Goal: Task Accomplishment & Management: Complete application form

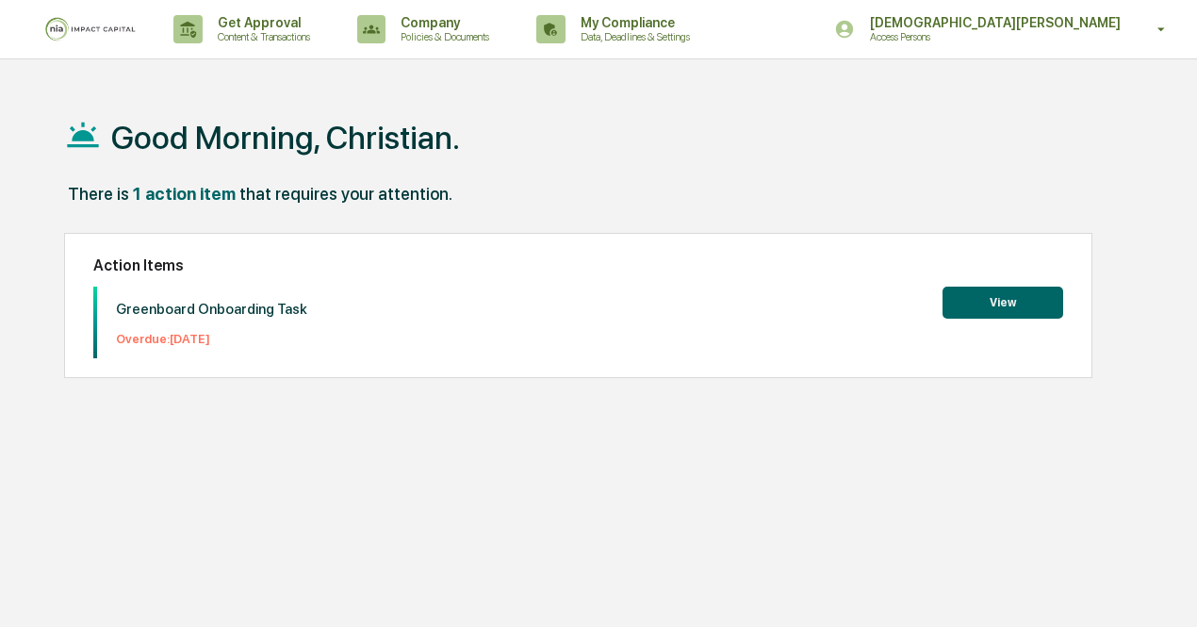
click at [992, 295] on button "View" at bounding box center [1003, 303] width 121 height 32
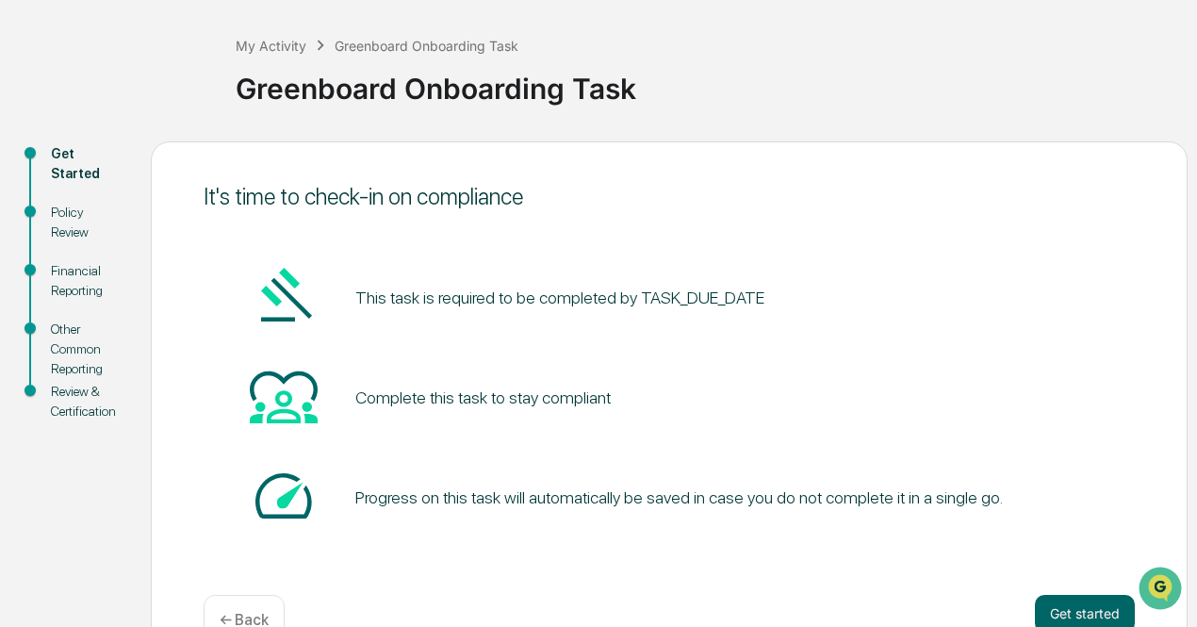
scroll to position [132, 0]
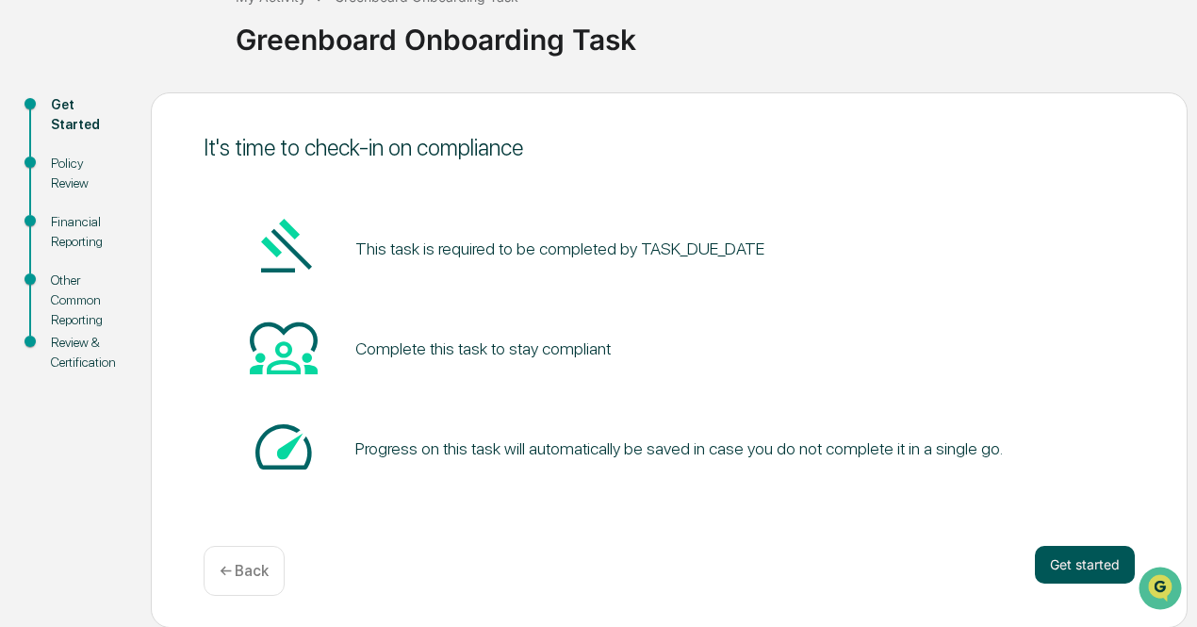
click at [1064, 565] on button "Get started" at bounding box center [1085, 565] width 100 height 38
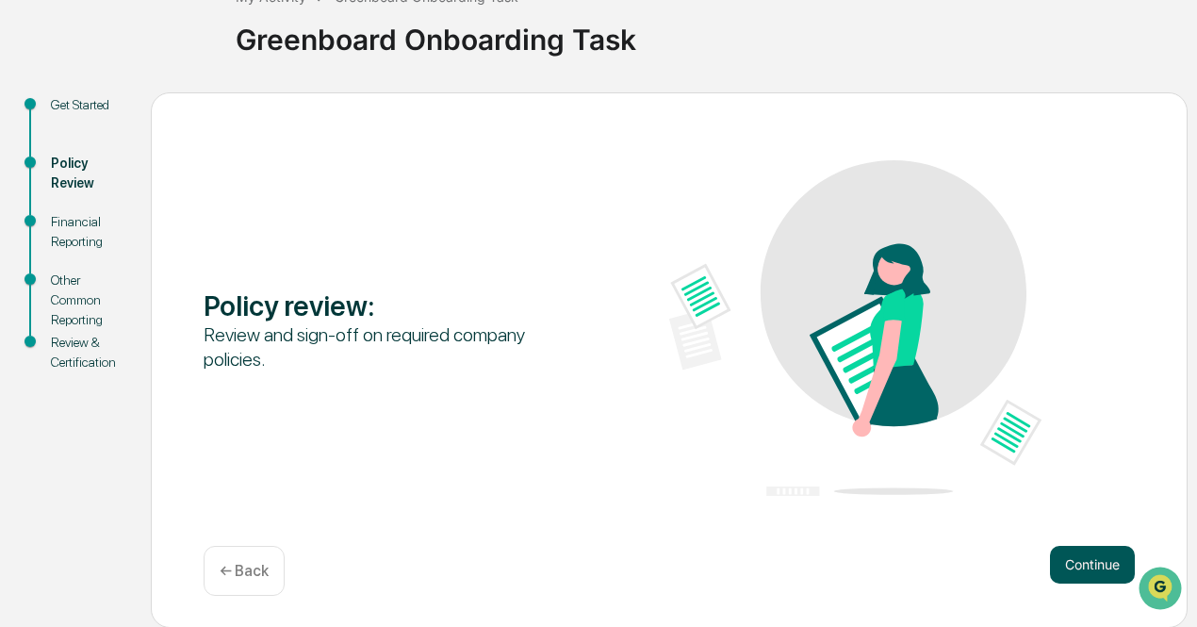
click at [1062, 563] on button "Continue" at bounding box center [1092, 565] width 85 height 38
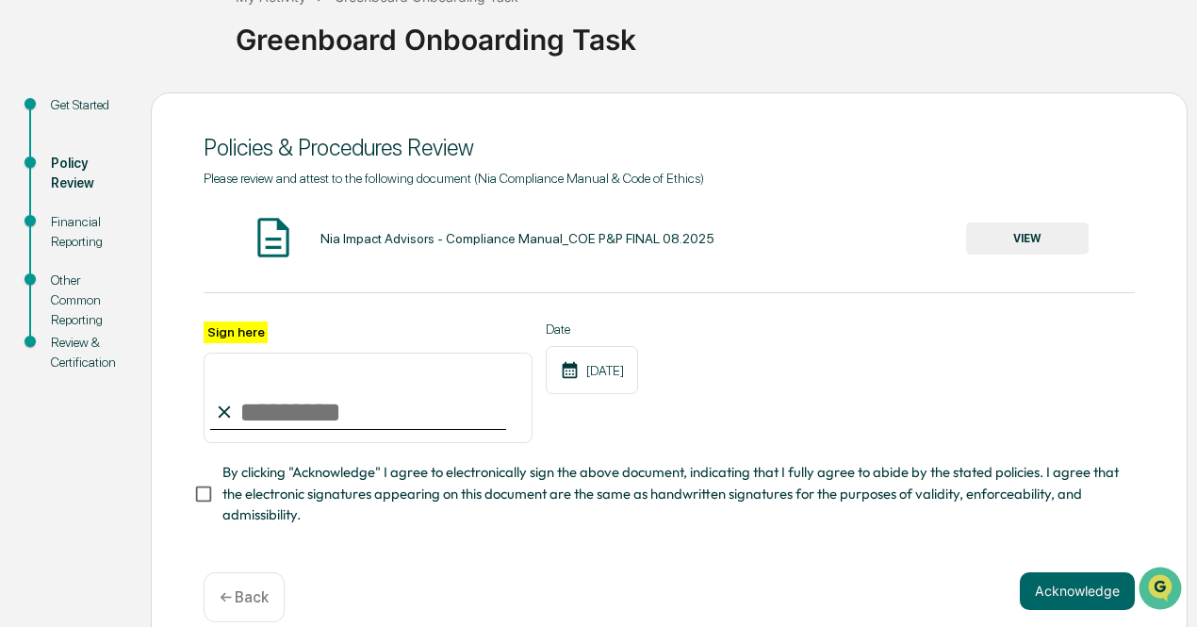
click at [287, 404] on input "Sign here" at bounding box center [368, 398] width 329 height 91
click at [292, 408] on input "Sign here" at bounding box center [368, 398] width 329 height 91
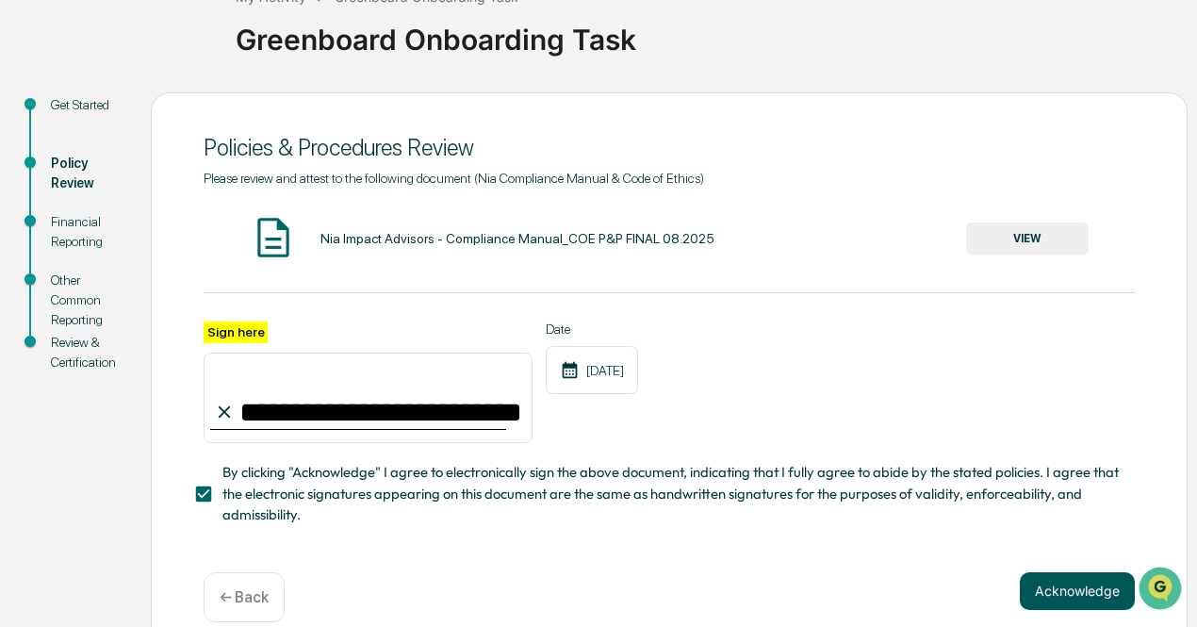
type input "**********"
click at [1060, 602] on button "Acknowledge" at bounding box center [1077, 591] width 115 height 38
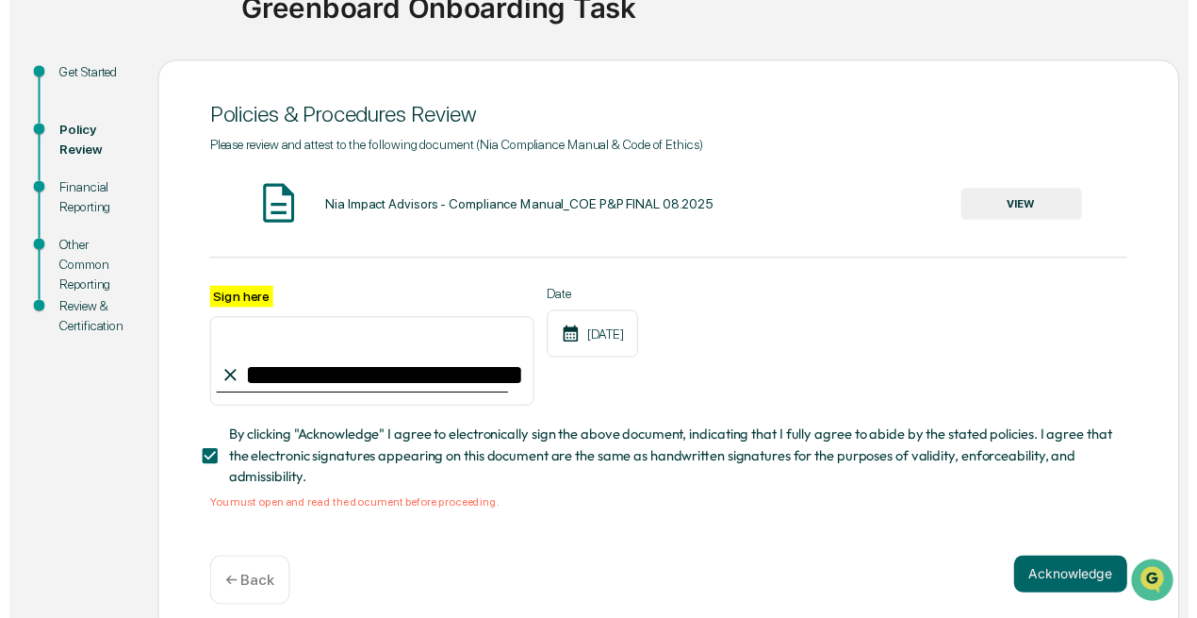
scroll to position [189, 0]
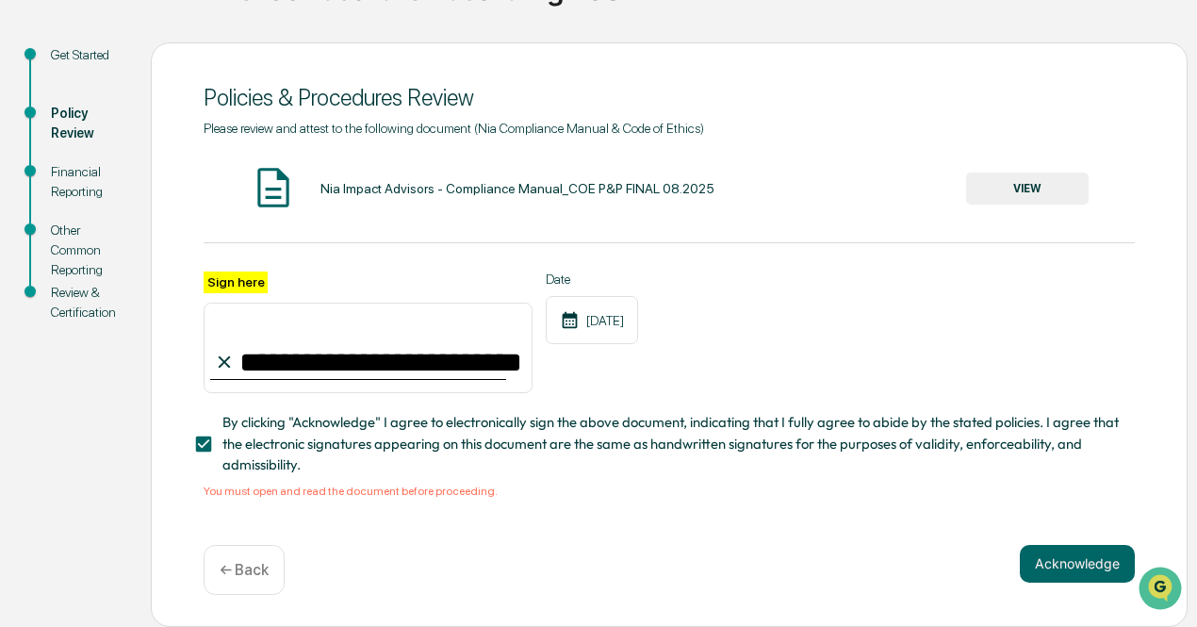
click at [415, 181] on div "Nia Impact Advisors - Compliance Manual_COE P&P FINAL 08.2025" at bounding box center [518, 188] width 394 height 15
click at [998, 186] on button "VIEW" at bounding box center [1027, 189] width 123 height 32
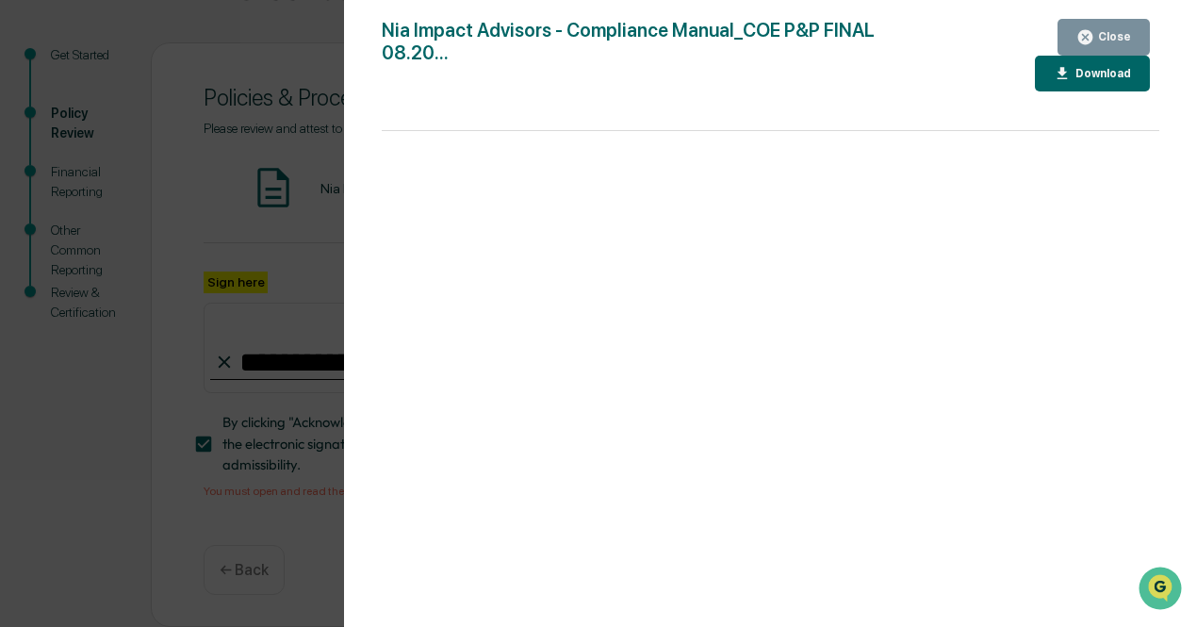
click at [1087, 41] on icon "button" at bounding box center [1086, 37] width 14 height 14
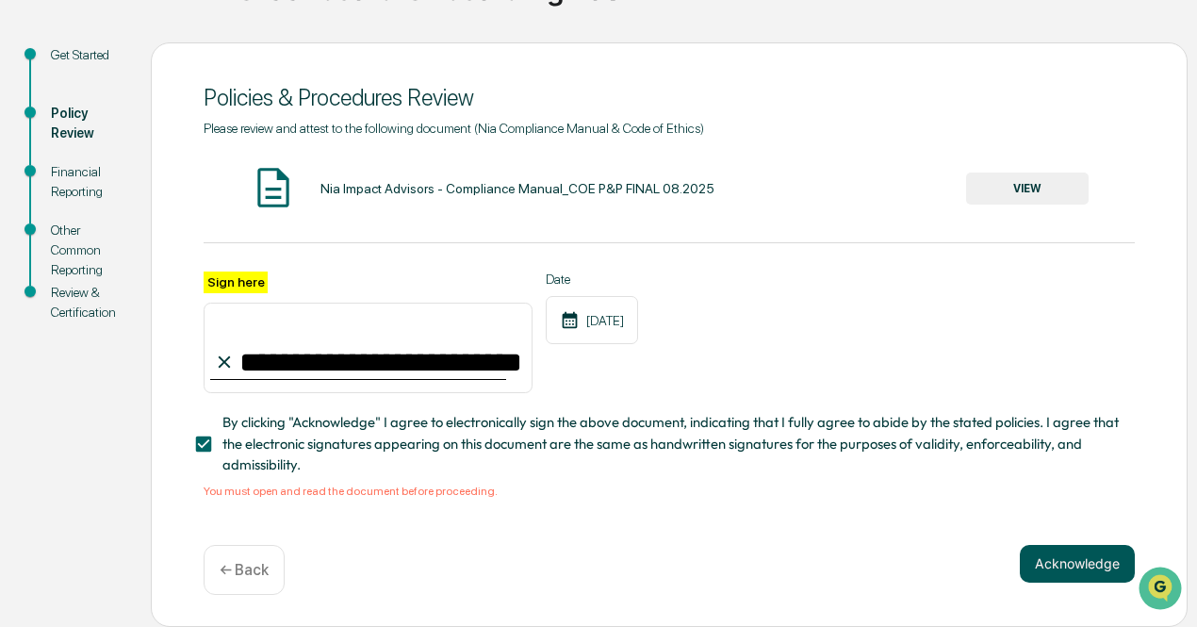
click at [1052, 570] on button "Acknowledge" at bounding box center [1077, 564] width 115 height 38
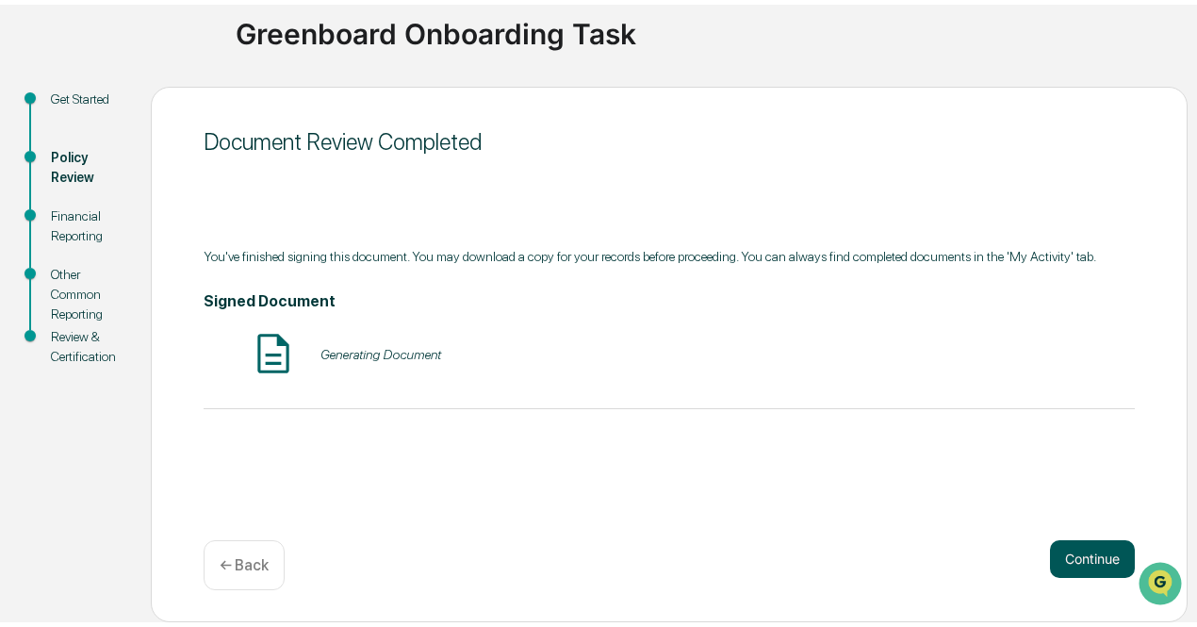
scroll to position [132, 0]
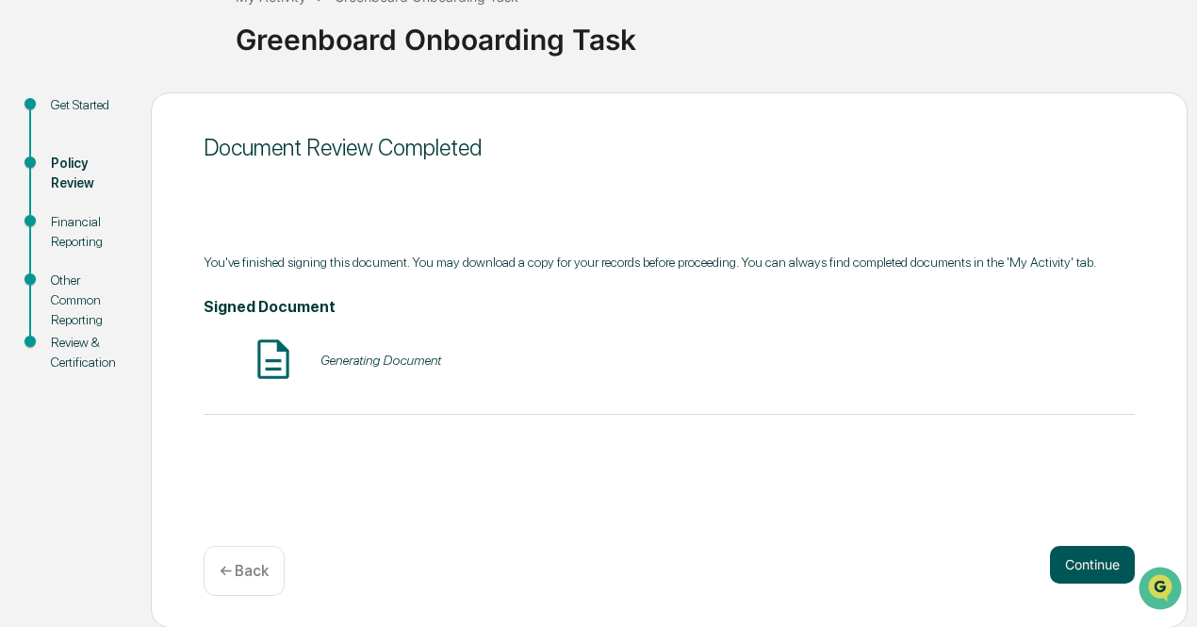
click at [1052, 570] on button "Continue" at bounding box center [1092, 565] width 85 height 38
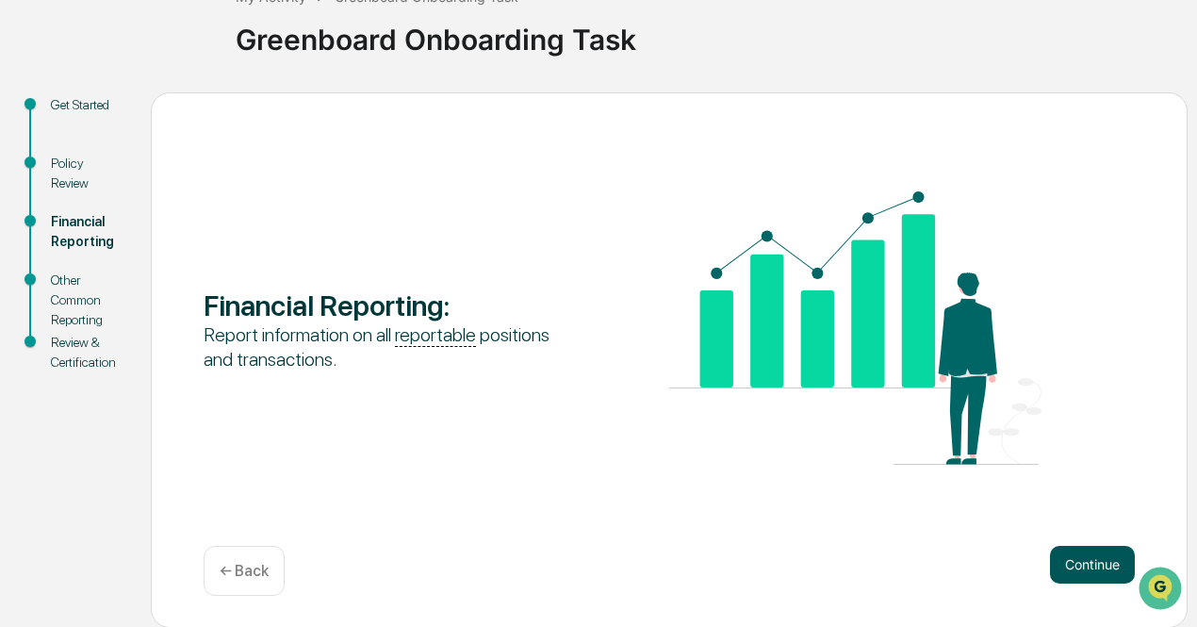
click at [1077, 567] on button "Continue" at bounding box center [1092, 565] width 85 height 38
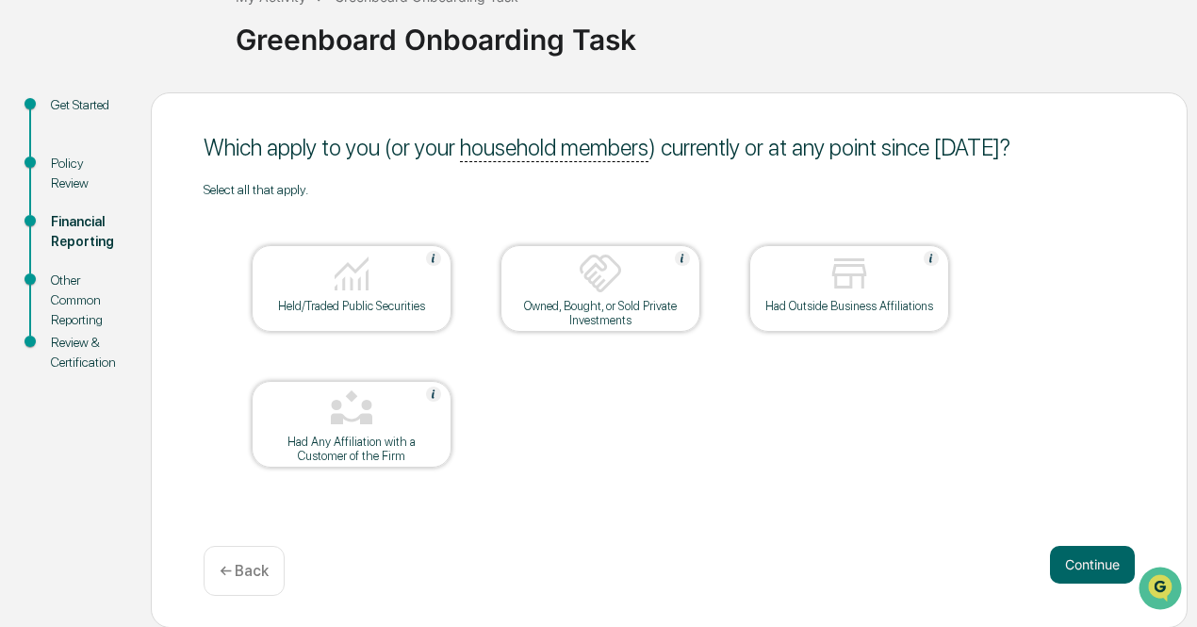
click at [287, 269] on div at bounding box center [351, 275] width 189 height 48
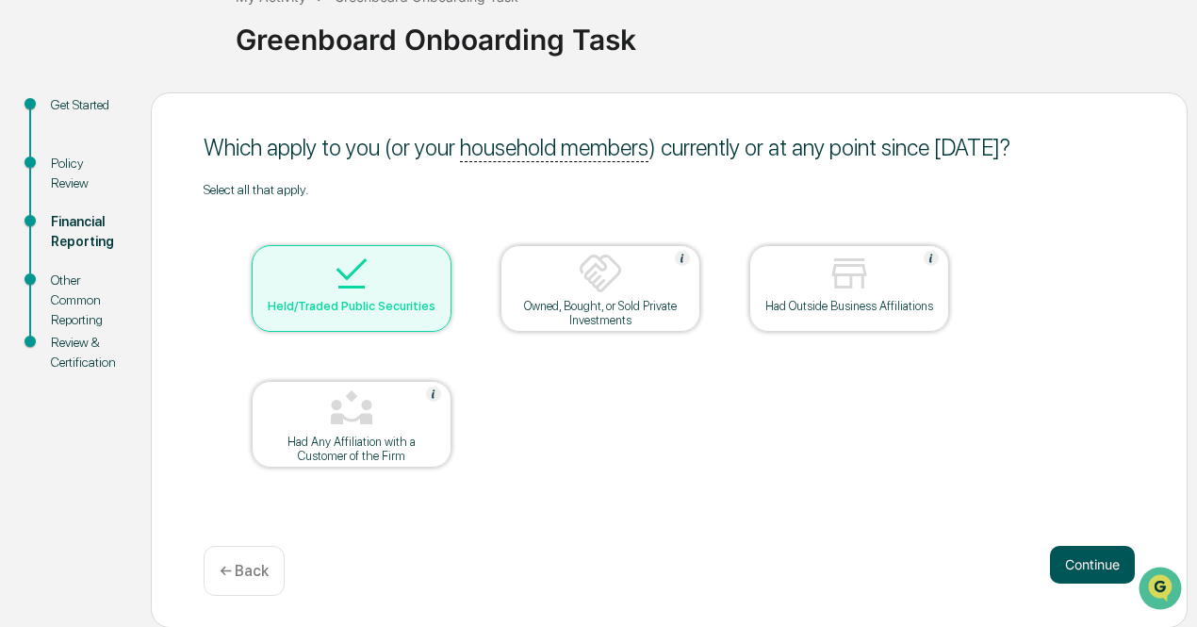
click at [1081, 548] on button "Continue" at bounding box center [1092, 565] width 85 height 38
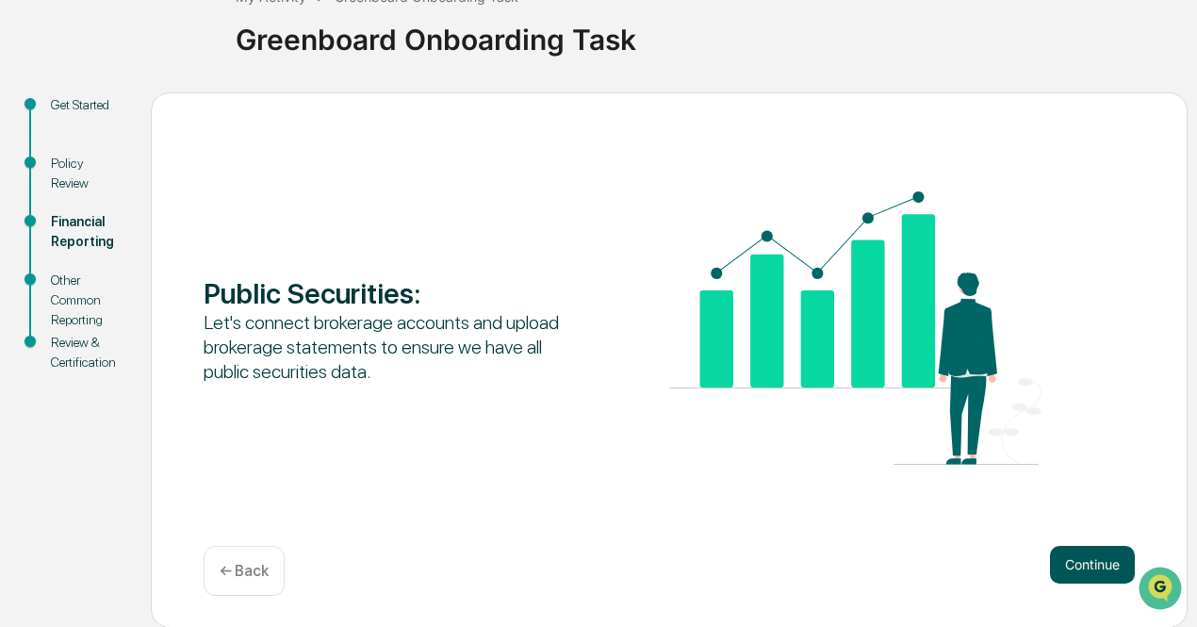
click at [1090, 557] on button "Continue" at bounding box center [1092, 565] width 85 height 38
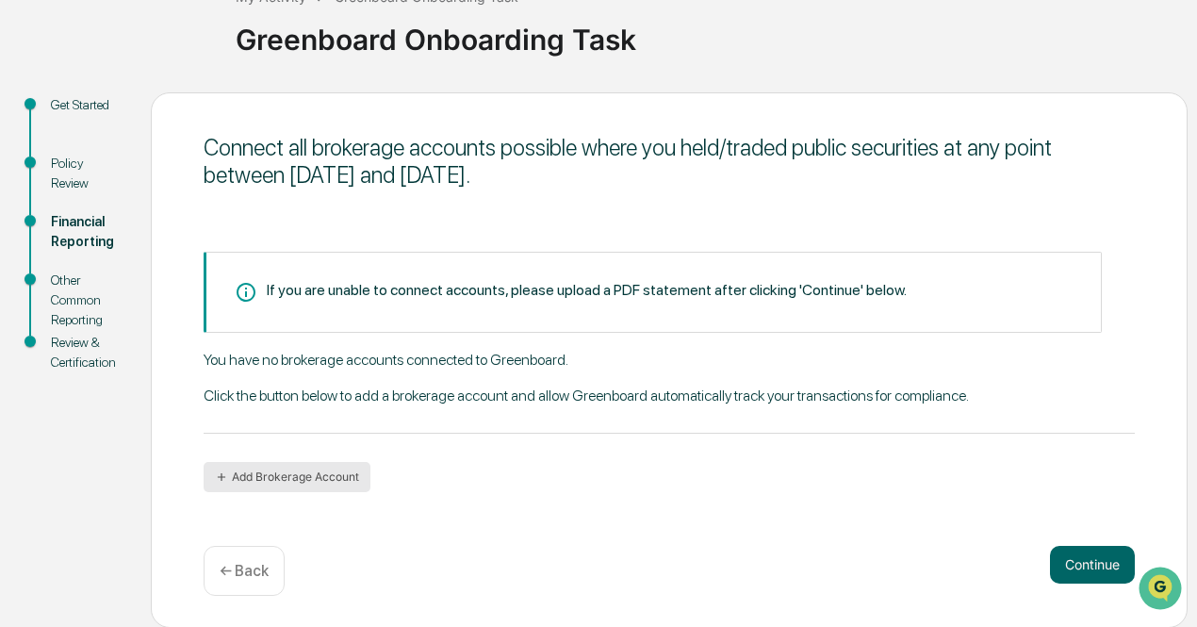
click at [334, 480] on button "Add Brokerage Account" at bounding box center [287, 477] width 167 height 30
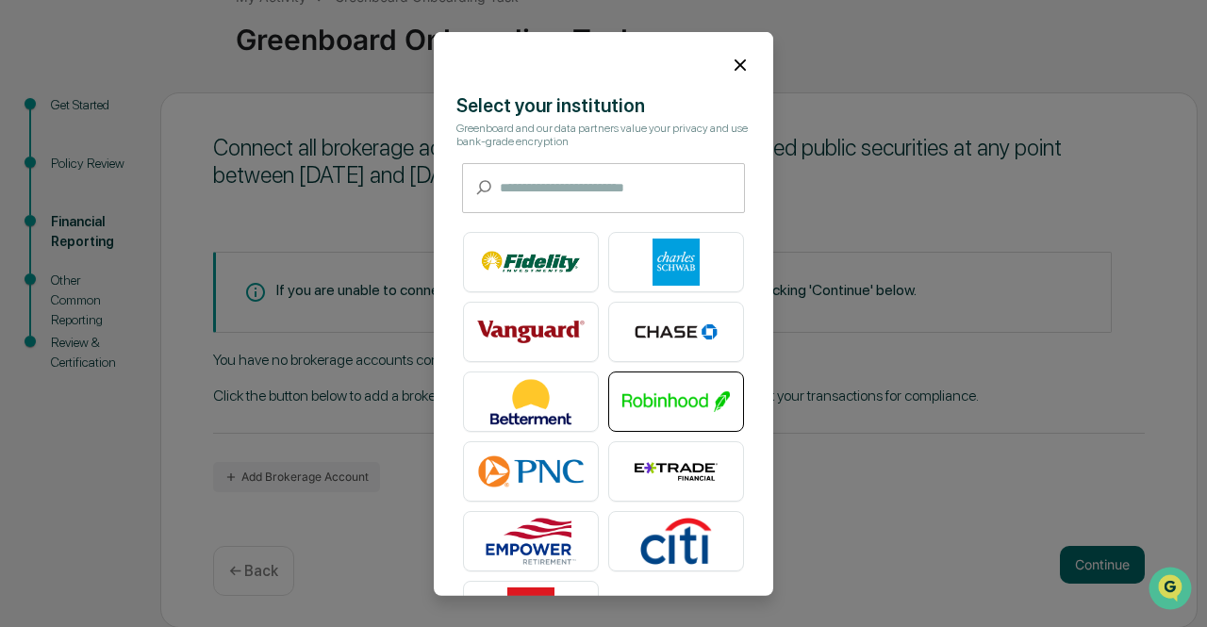
click at [660, 404] on img at bounding box center [675, 401] width 107 height 47
click at [735, 50] on div at bounding box center [603, 56] width 339 height 51
click at [738, 59] on icon at bounding box center [740, 64] width 21 height 21
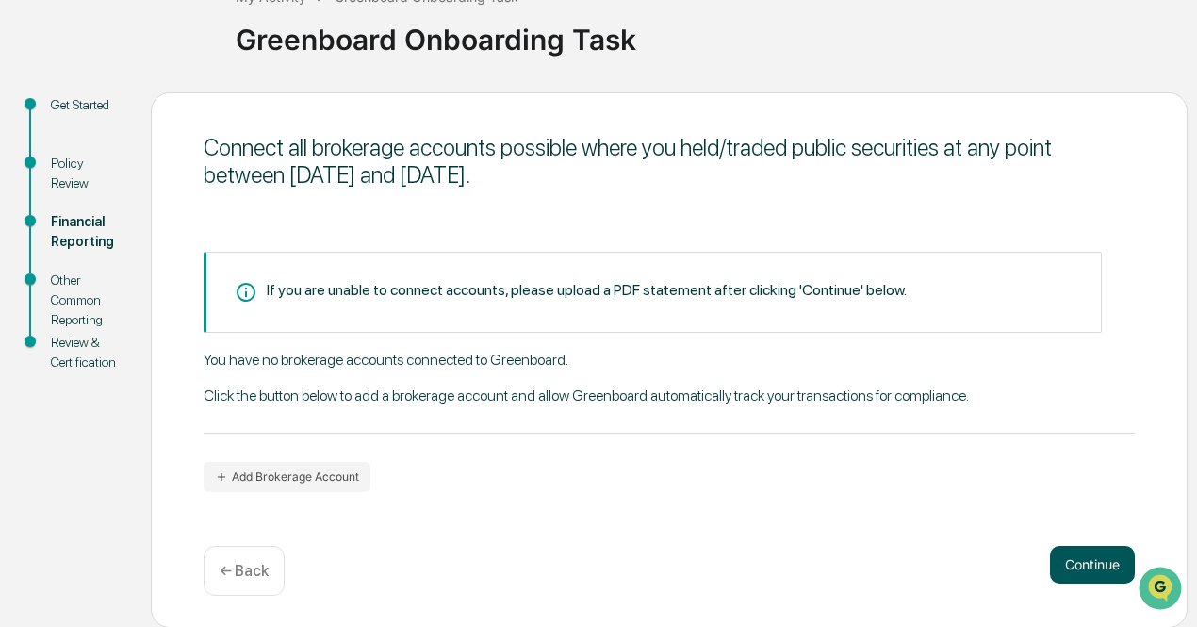
click at [1093, 562] on button "Continue" at bounding box center [1092, 565] width 85 height 38
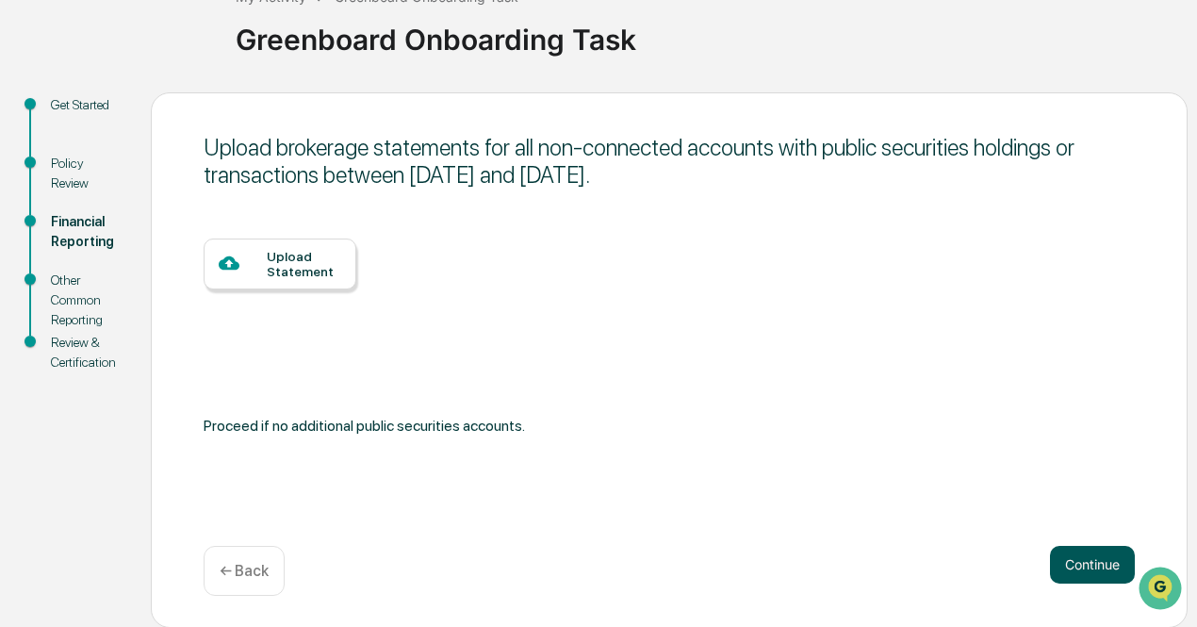
click at [1062, 572] on button "Continue" at bounding box center [1092, 565] width 85 height 38
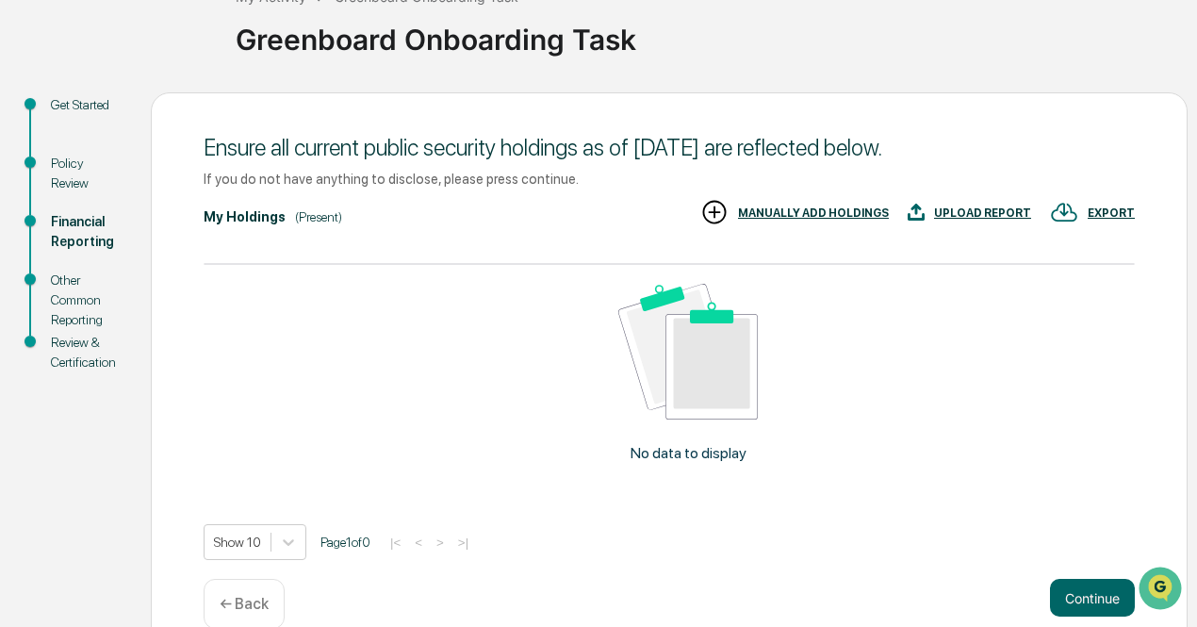
click at [973, 218] on div "UPLOAD REPORT" at bounding box center [982, 212] width 97 height 13
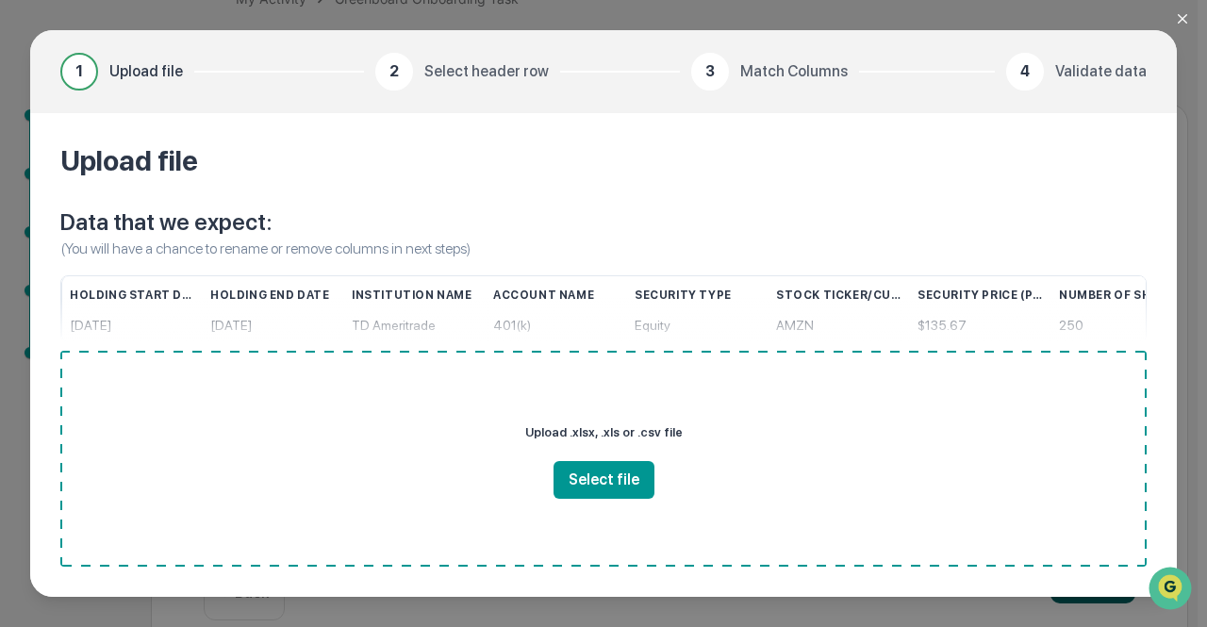
click at [1177, 24] on icon "Close modal" at bounding box center [1182, 18] width 15 height 15
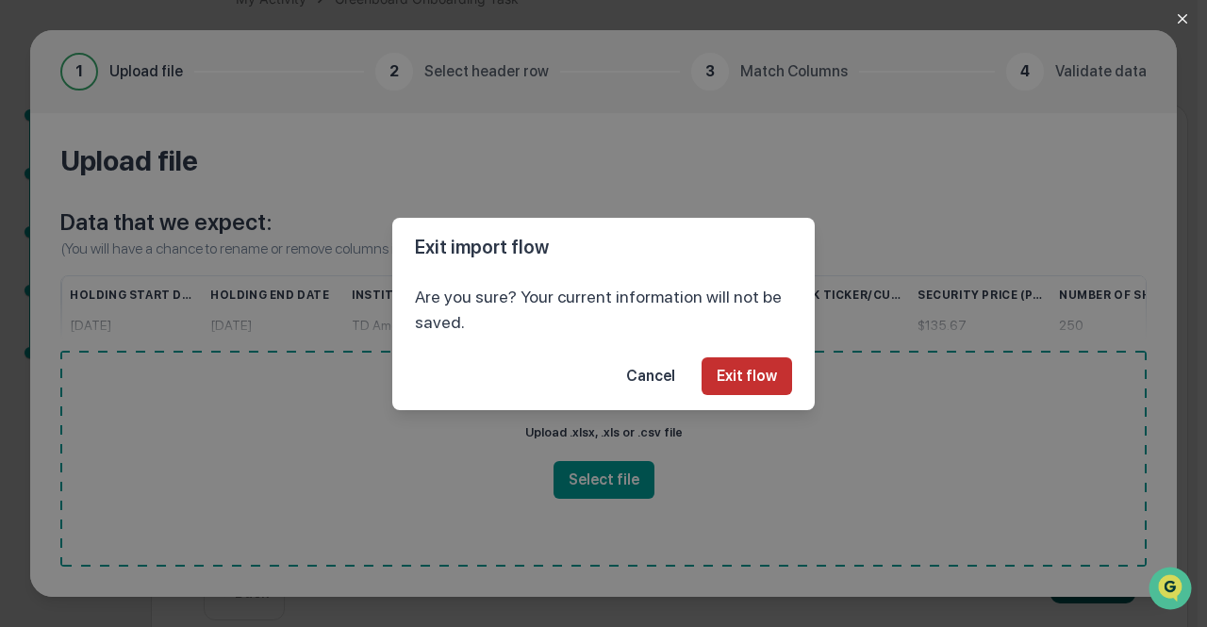
click at [728, 375] on button "Exit flow" at bounding box center [746, 376] width 91 height 38
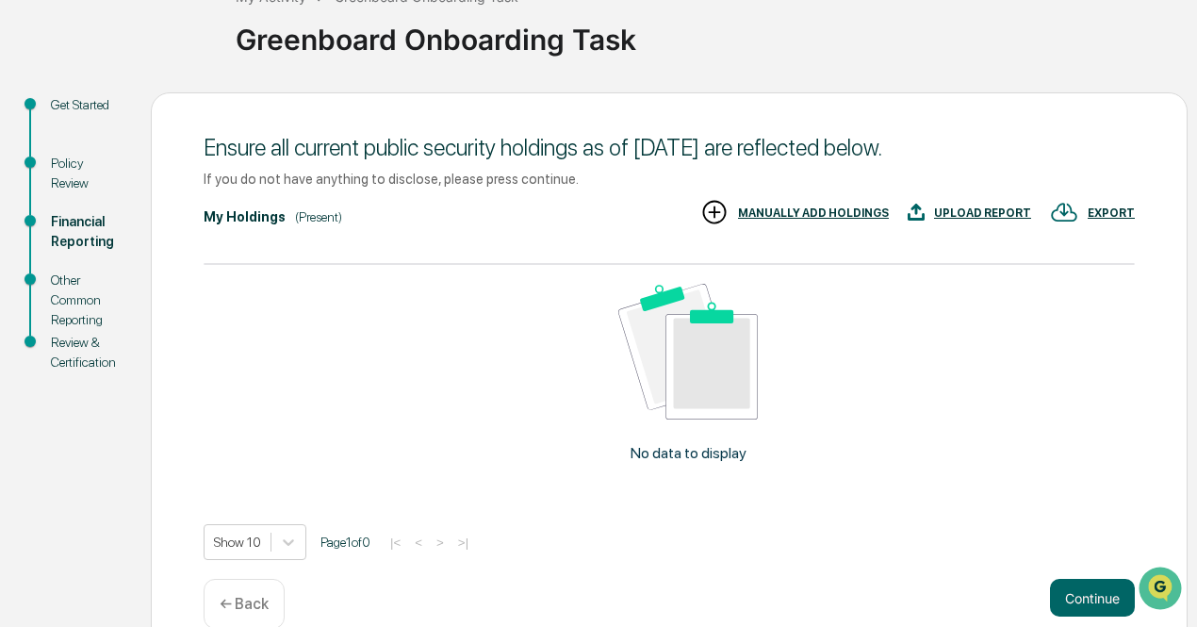
click at [1099, 620] on div "Continue ← Back" at bounding box center [670, 604] width 932 height 50
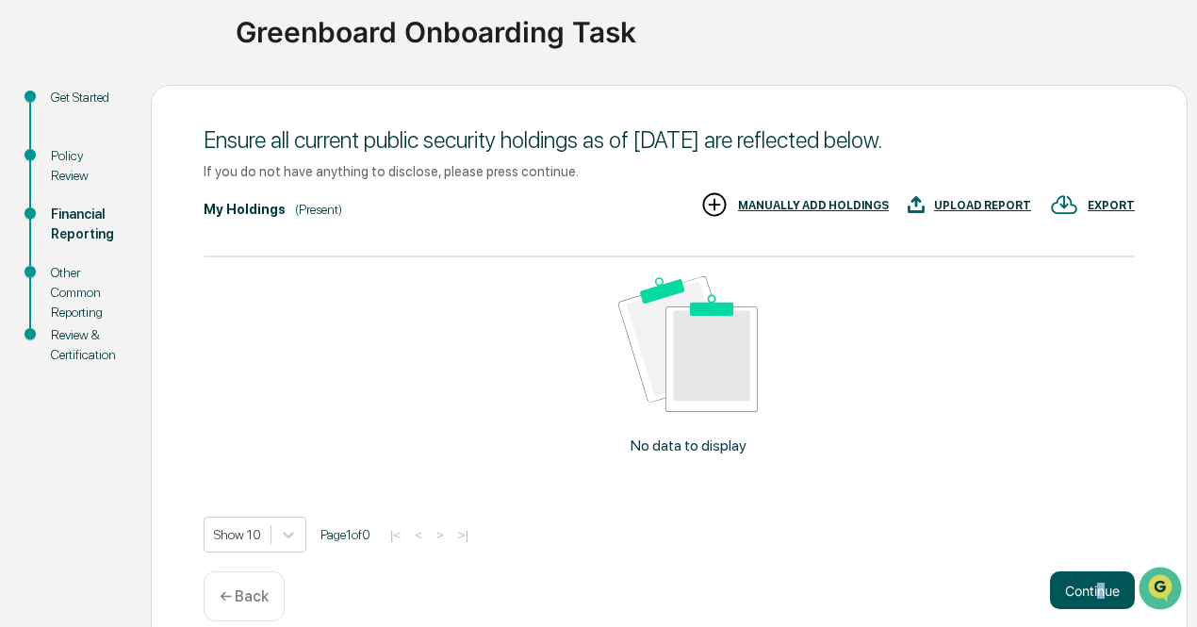
click at [1098, 604] on button "Continue" at bounding box center [1092, 590] width 85 height 38
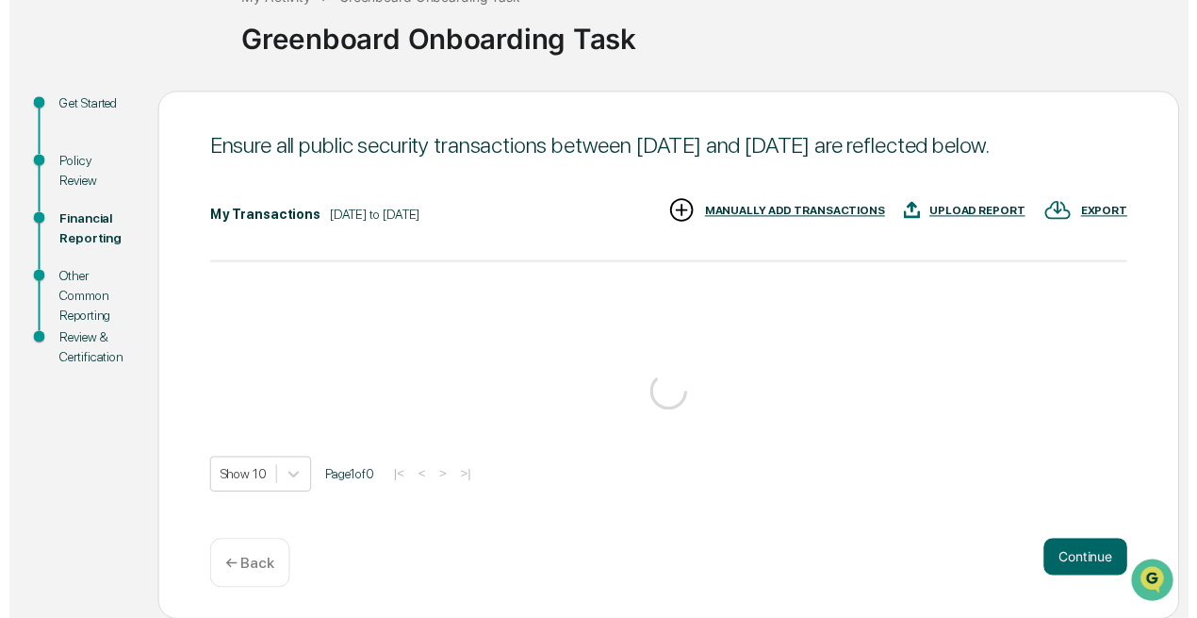
scroll to position [138, 0]
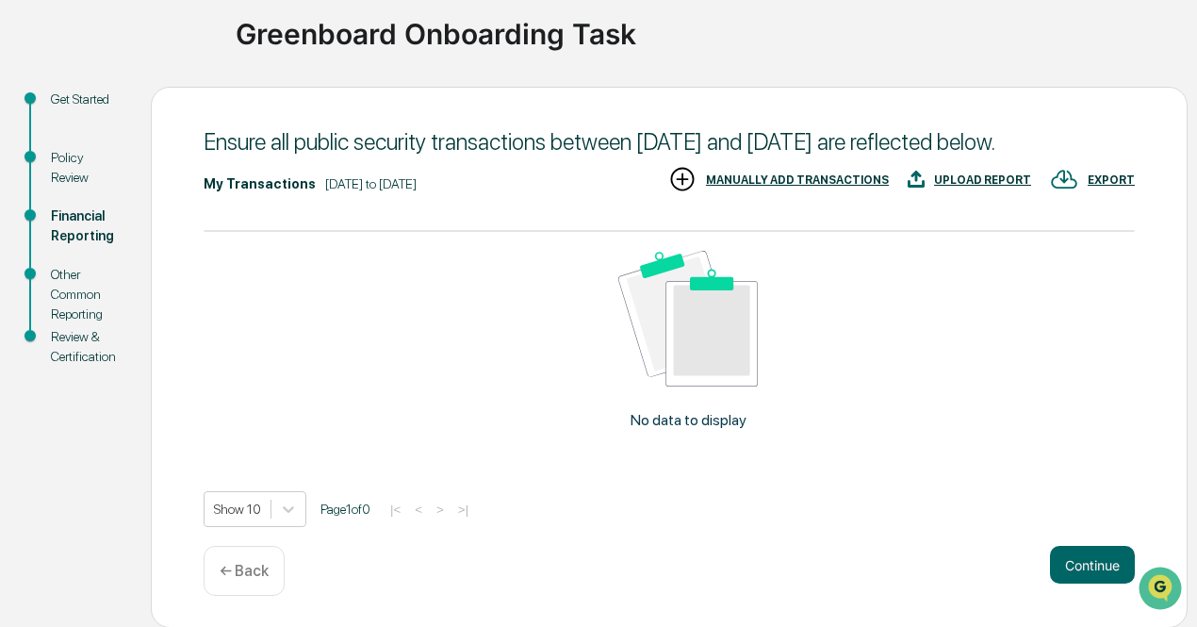
click at [1101, 593] on div "Continue ← Back" at bounding box center [670, 571] width 932 height 50
click at [1088, 558] on button "Continue" at bounding box center [1092, 565] width 85 height 38
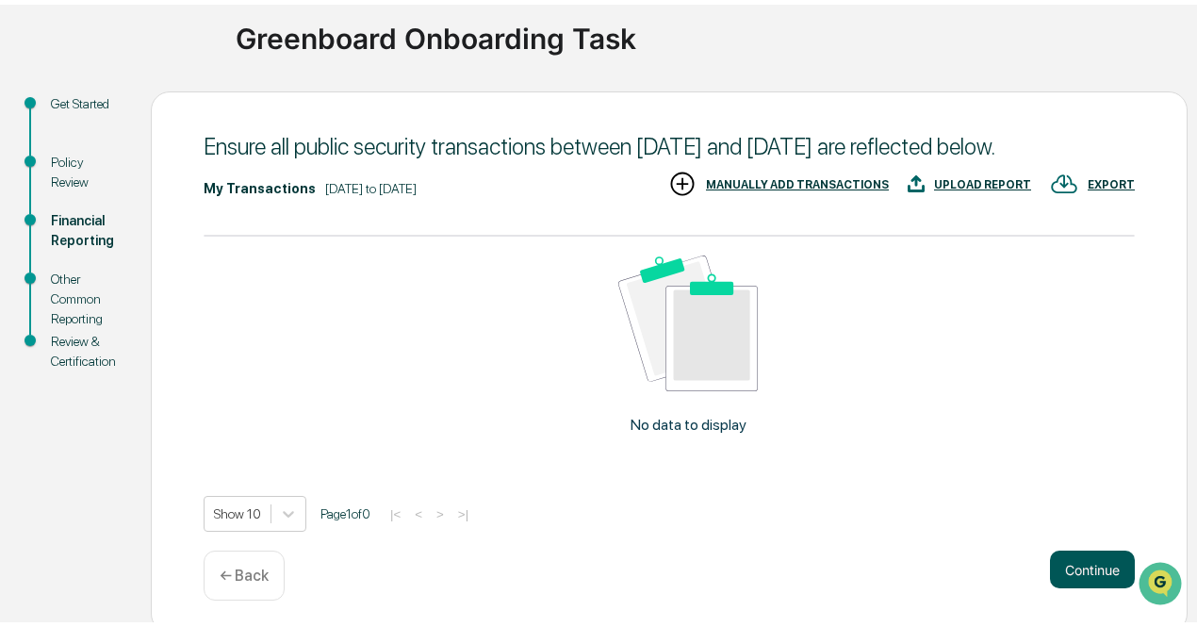
scroll to position [132, 0]
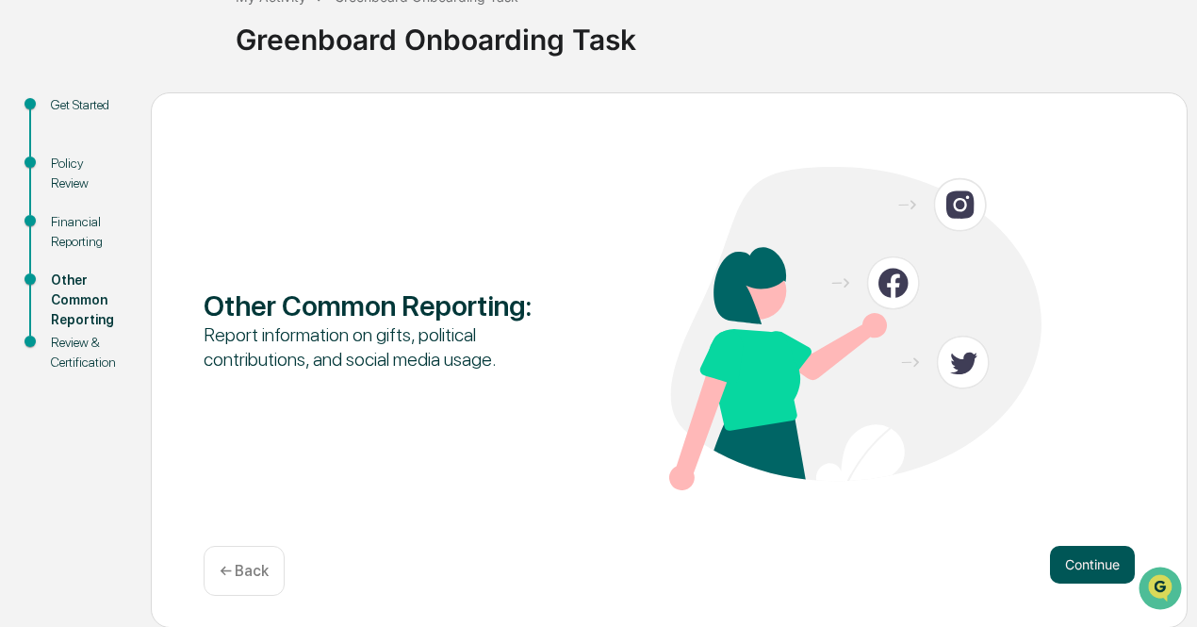
click at [1089, 563] on button "Continue" at bounding box center [1092, 565] width 85 height 38
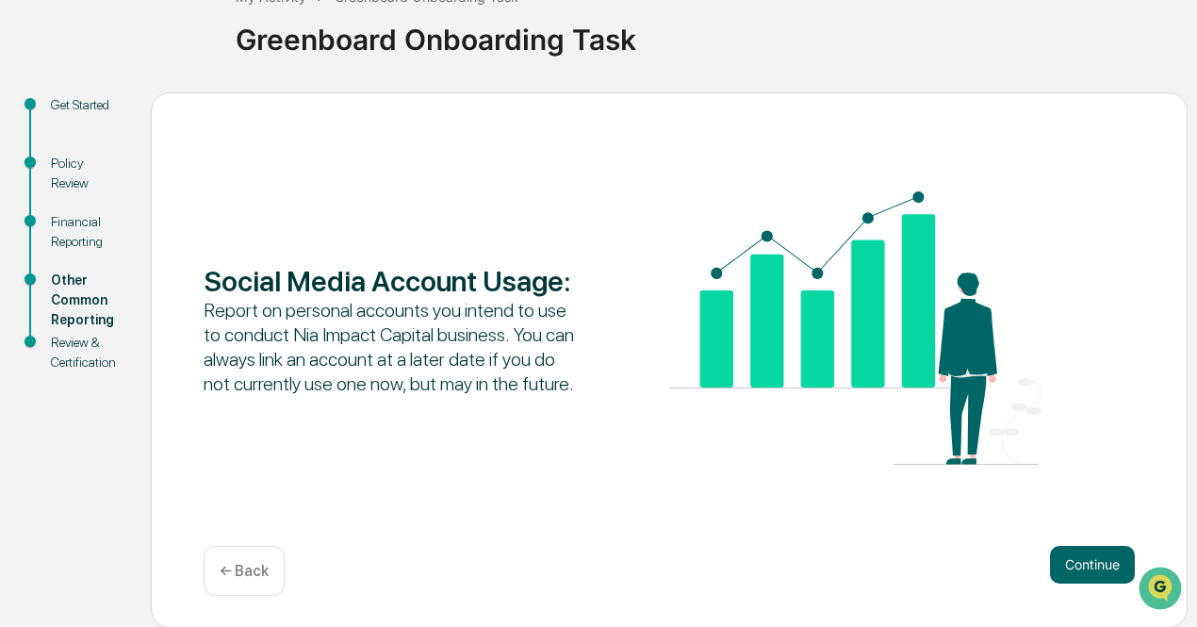
click at [1089, 564] on button "Continue" at bounding box center [1092, 565] width 85 height 38
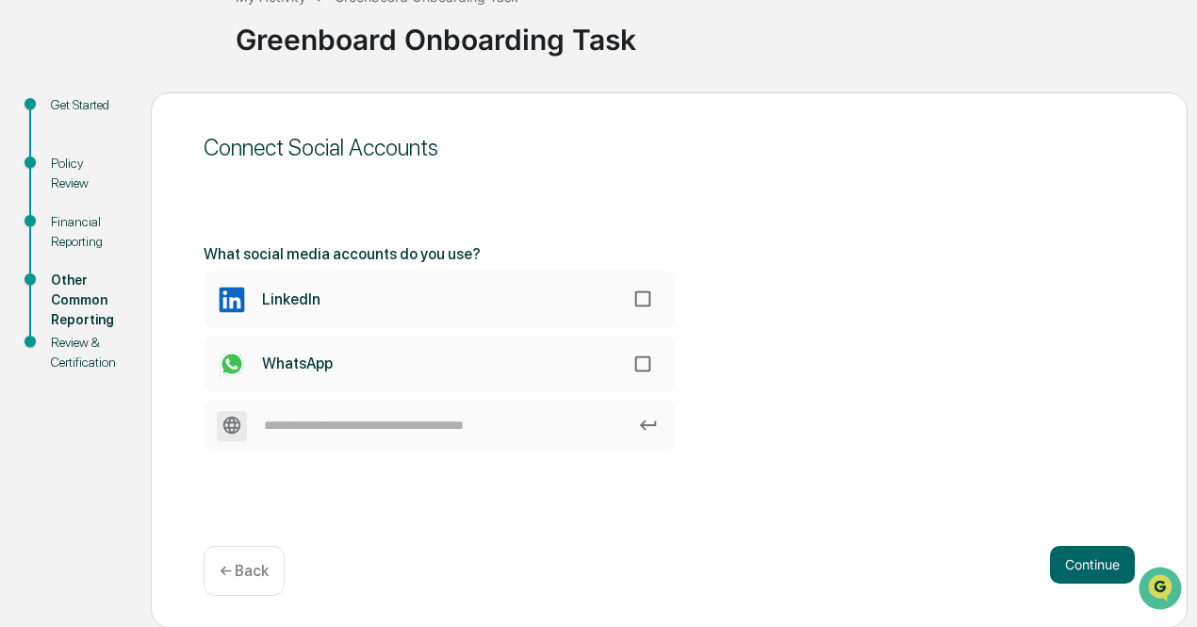
click at [1089, 564] on button "Continue" at bounding box center [1092, 565] width 85 height 38
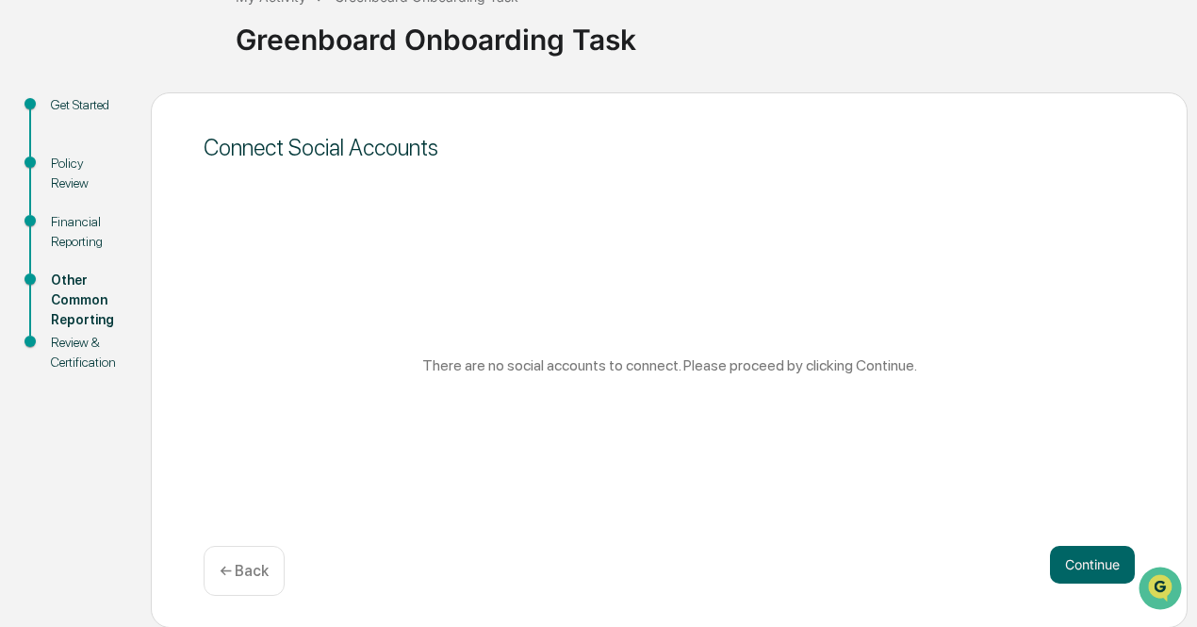
click at [1089, 564] on button "Continue" at bounding box center [1092, 565] width 85 height 38
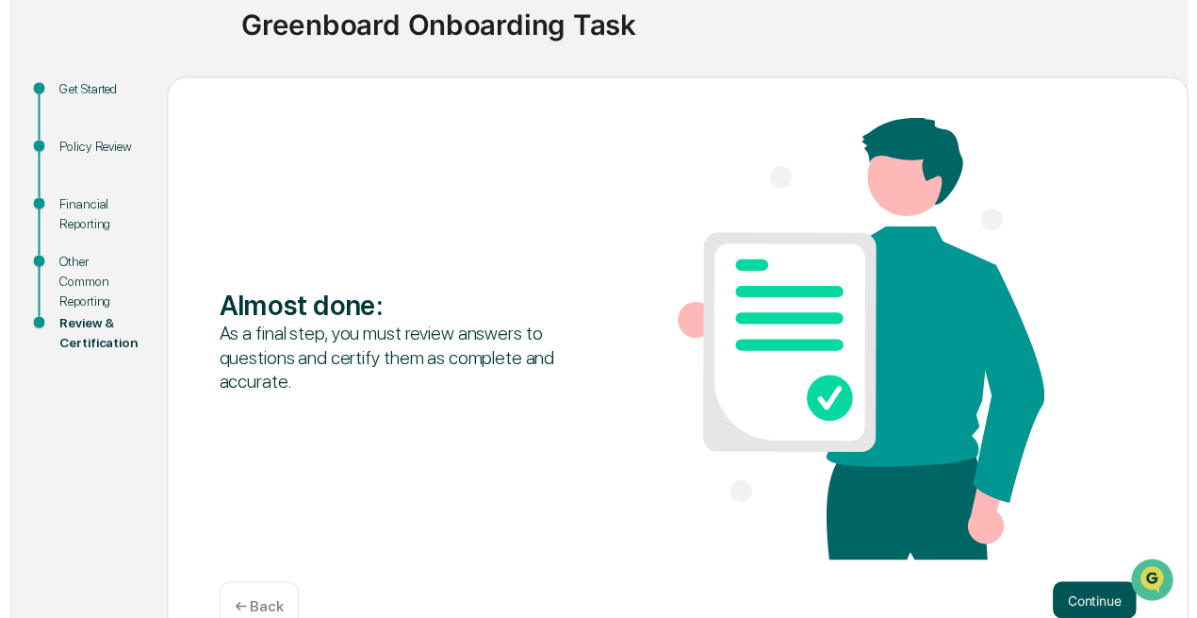
scroll to position [192, 0]
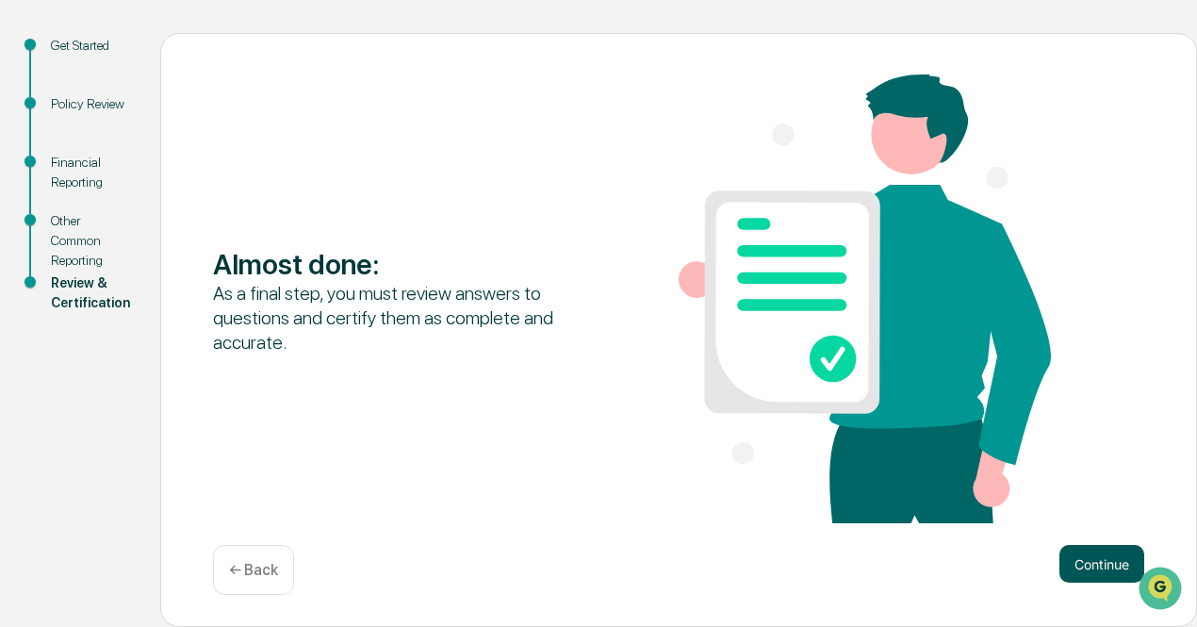
click at [1075, 574] on button "Continue" at bounding box center [1102, 564] width 85 height 38
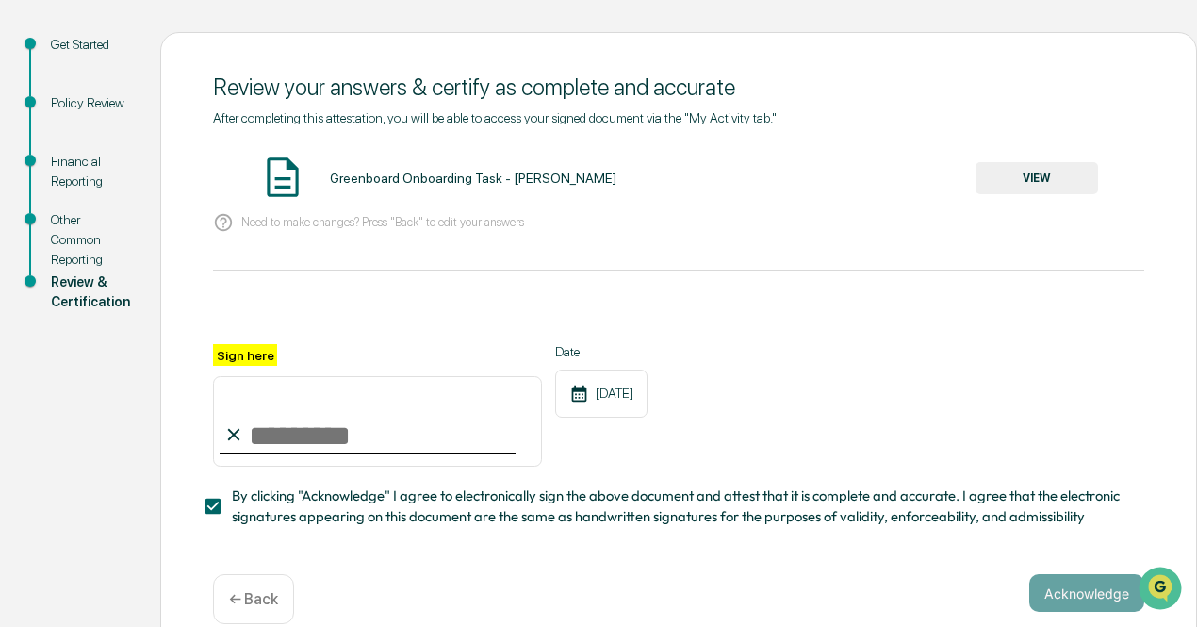
click at [233, 438] on icon at bounding box center [233, 434] width 21 height 21
click at [286, 446] on input "Sign here" at bounding box center [377, 421] width 329 height 91
type input "**********"
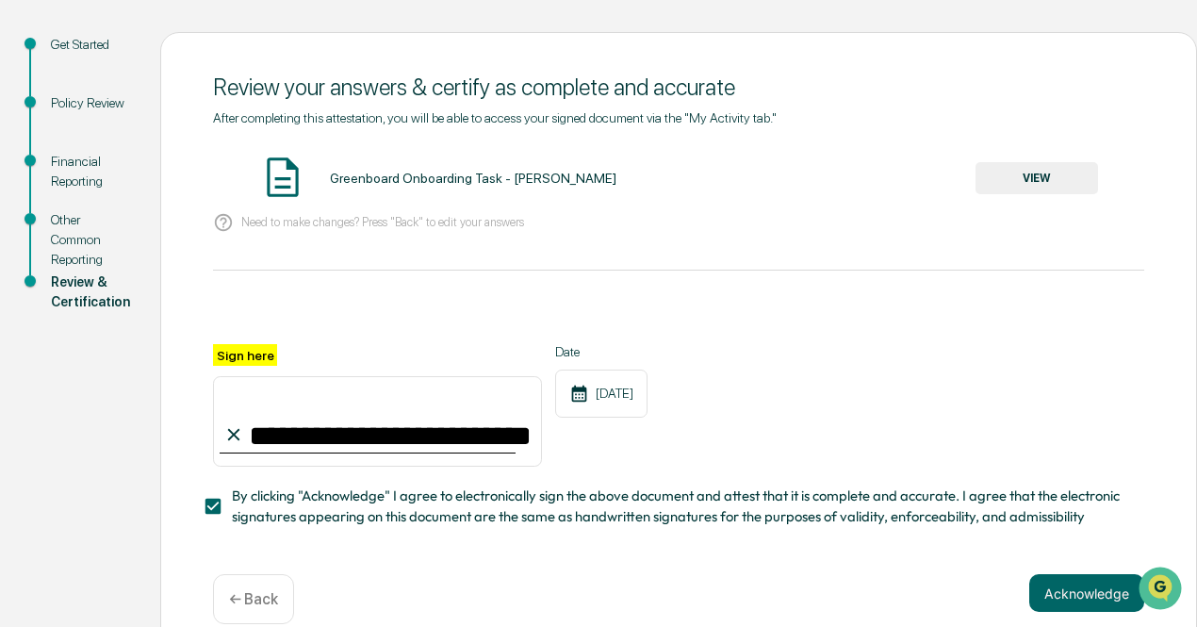
click at [1059, 591] on button "Acknowledge" at bounding box center [1087, 593] width 115 height 38
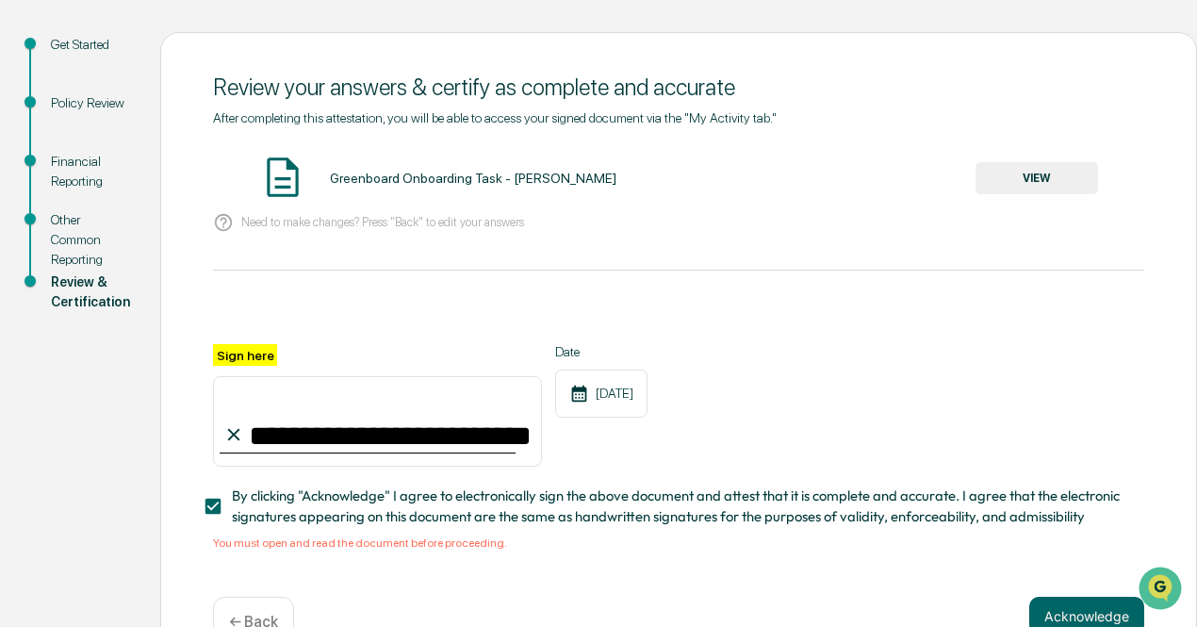
click at [1031, 190] on button "VIEW" at bounding box center [1037, 178] width 123 height 32
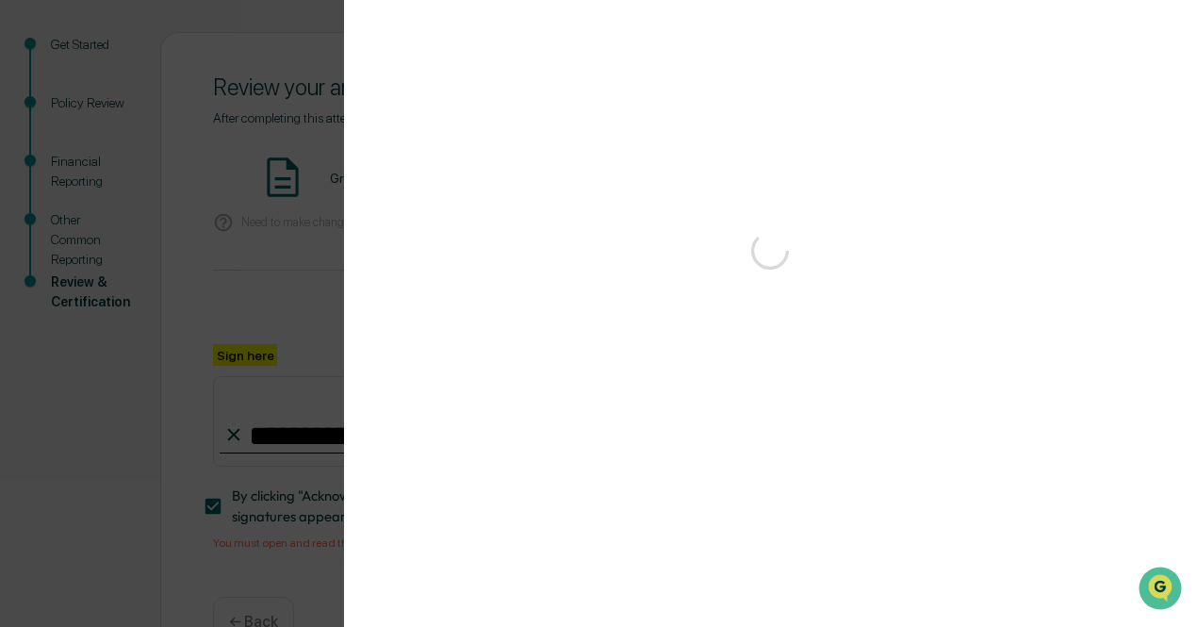
click at [1021, 336] on div at bounding box center [771, 626] width 779 height 580
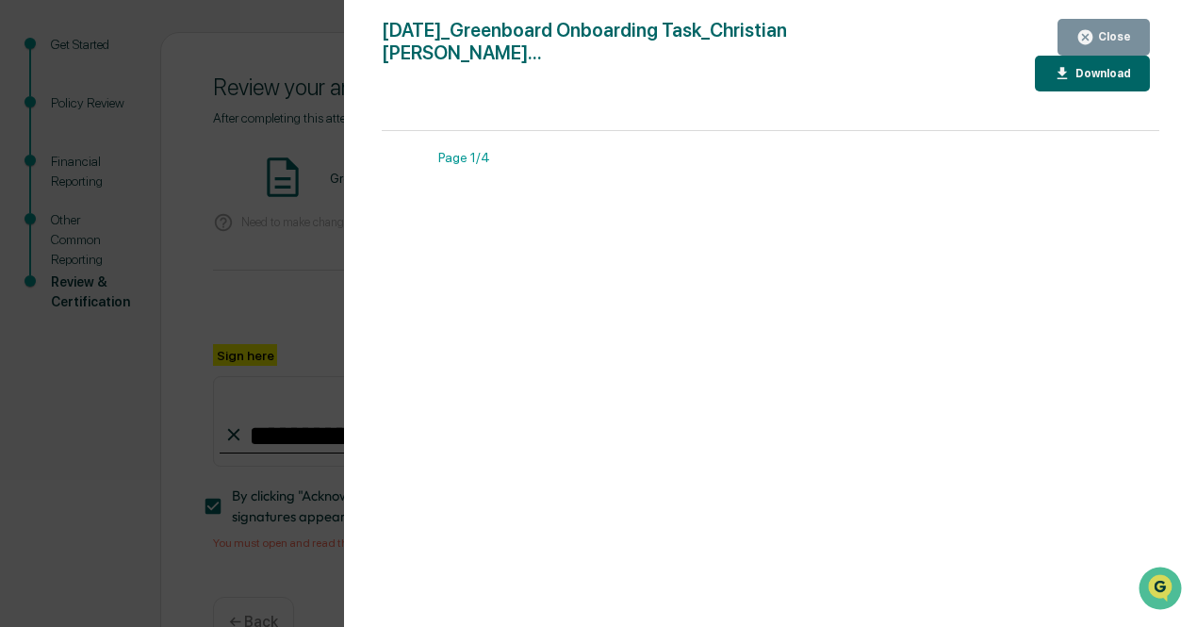
click at [1079, 73] on div "Download" at bounding box center [1101, 73] width 59 height 13
click at [1093, 38] on icon "button" at bounding box center [1086, 37] width 14 height 14
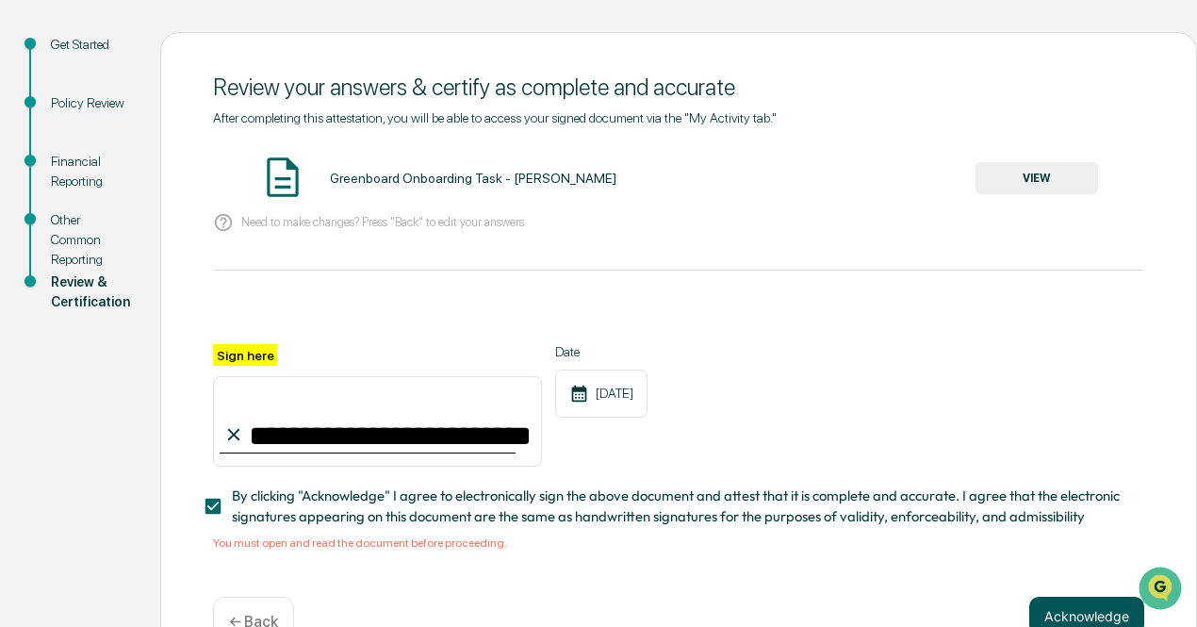
click at [1064, 617] on button "Acknowledge" at bounding box center [1087, 616] width 115 height 38
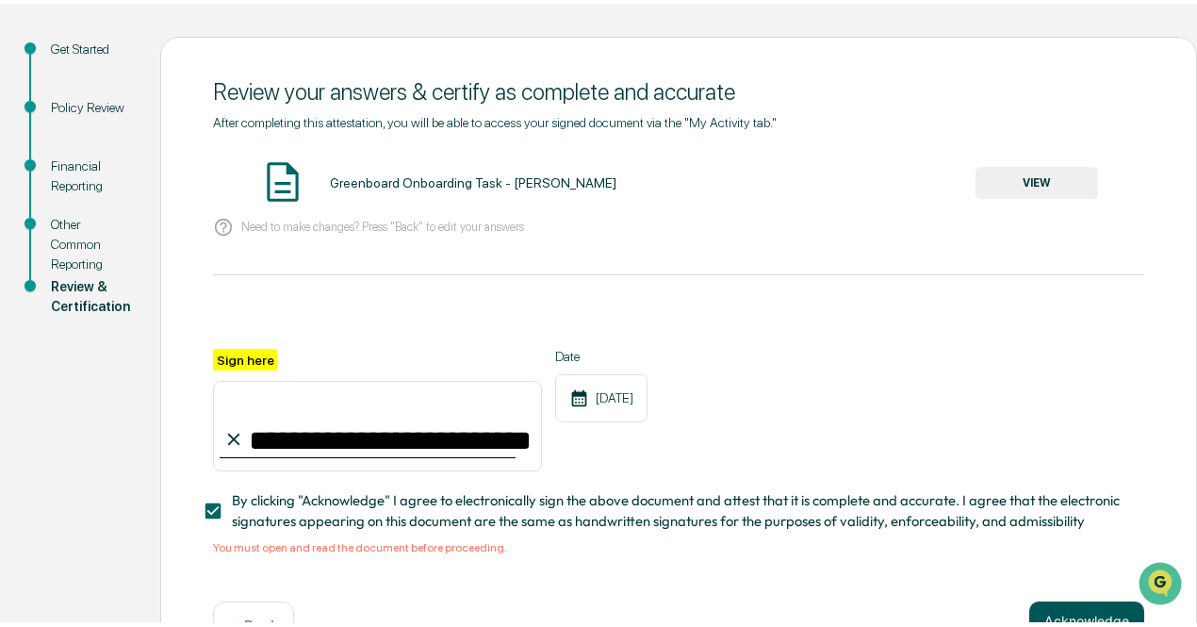
scroll to position [132, 0]
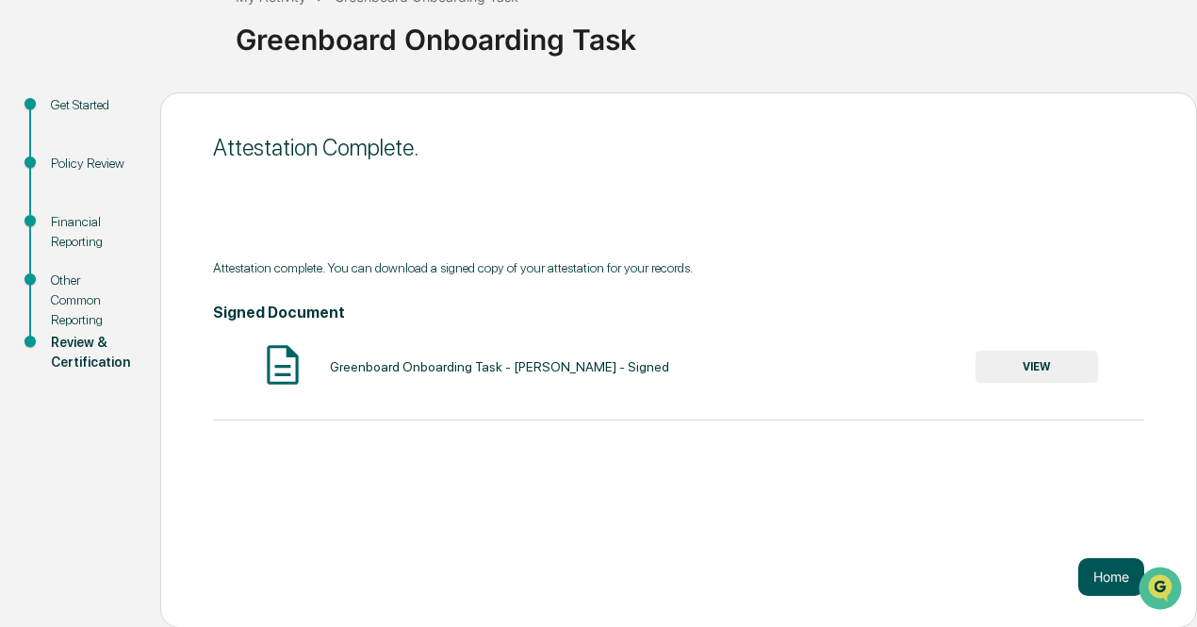
click at [1116, 574] on button "Home" at bounding box center [1112, 577] width 66 height 38
